Goal: Transaction & Acquisition: Book appointment/travel/reservation

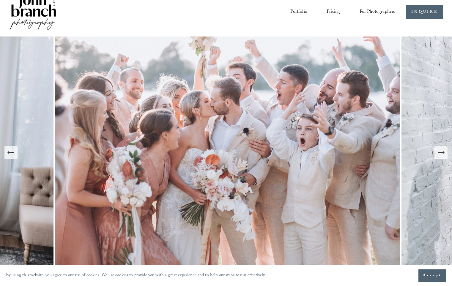
scroll to position [14, 0]
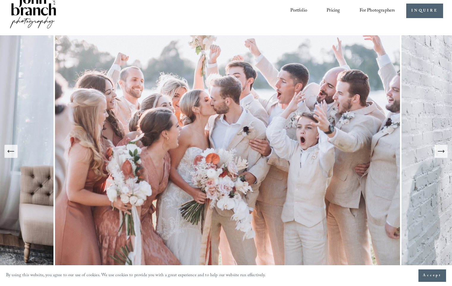
click at [442, 154] on icon "Next Slide" at bounding box center [441, 151] width 8 height 8
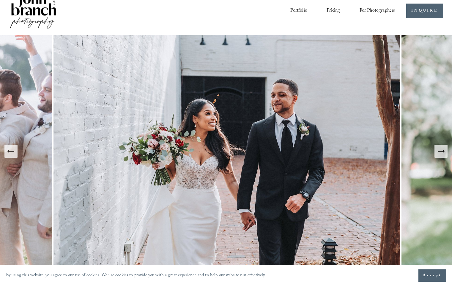
click at [442, 154] on icon "Next Slide" at bounding box center [441, 151] width 8 height 8
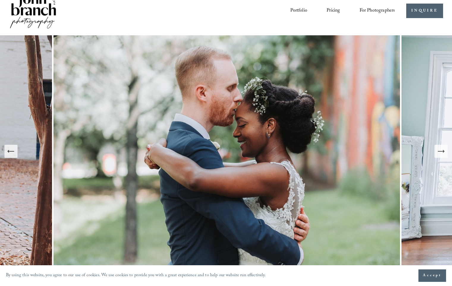
click at [442, 154] on icon "Next Slide" at bounding box center [441, 151] width 8 height 8
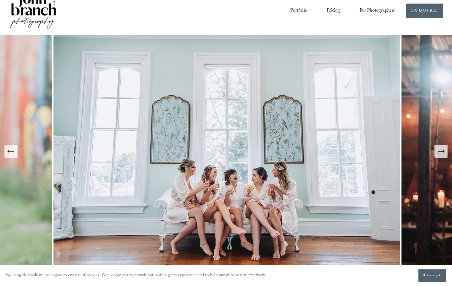
click at [442, 154] on icon "Next Slide" at bounding box center [441, 151] width 8 height 8
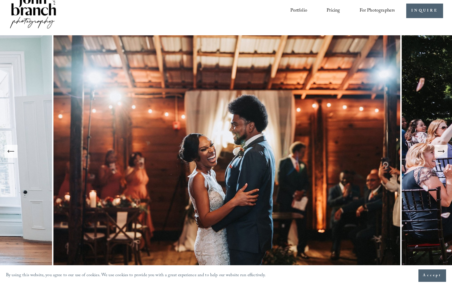
click at [442, 154] on icon "Next Slide" at bounding box center [441, 151] width 8 height 8
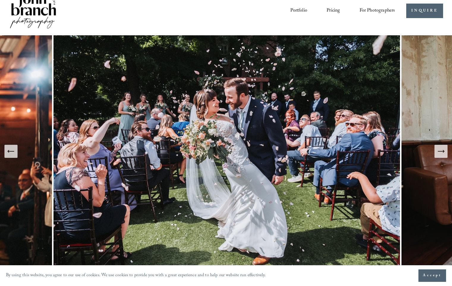
click at [442, 154] on icon "Next Slide" at bounding box center [441, 151] width 8 height 8
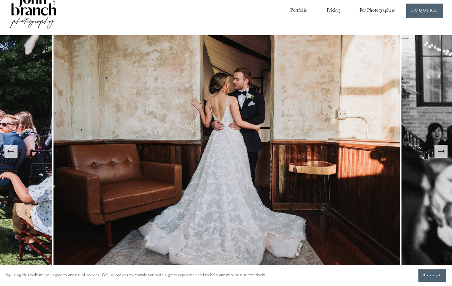
click at [442, 154] on icon "Next Slide" at bounding box center [441, 151] width 8 height 8
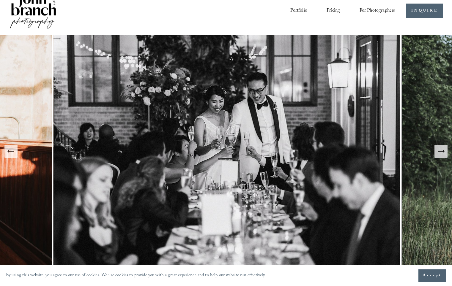
click at [442, 154] on icon "Next Slide" at bounding box center [441, 151] width 8 height 8
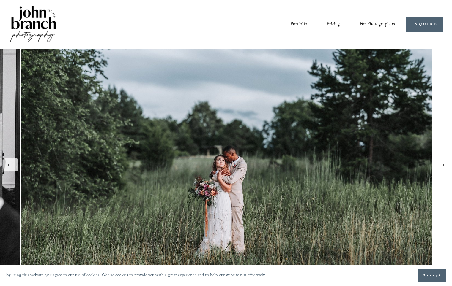
scroll to position [0, 0]
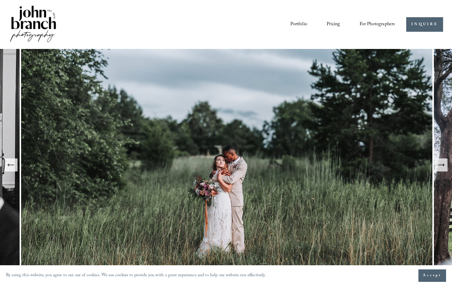
click at [335, 24] on link "Pricing" at bounding box center [333, 25] width 13 height 10
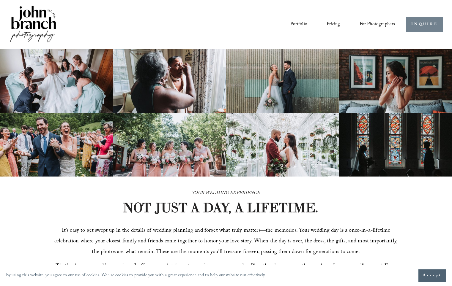
click at [424, 21] on link "INQUIRE" at bounding box center [424, 24] width 37 height 15
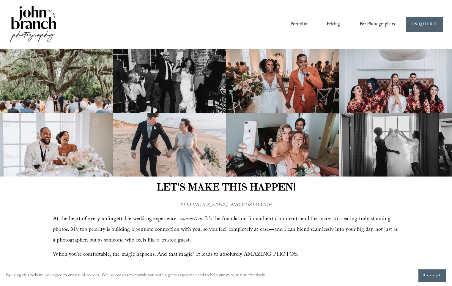
click at [39, 18] on img at bounding box center [33, 24] width 48 height 40
